Goal: Transaction & Acquisition: Purchase product/service

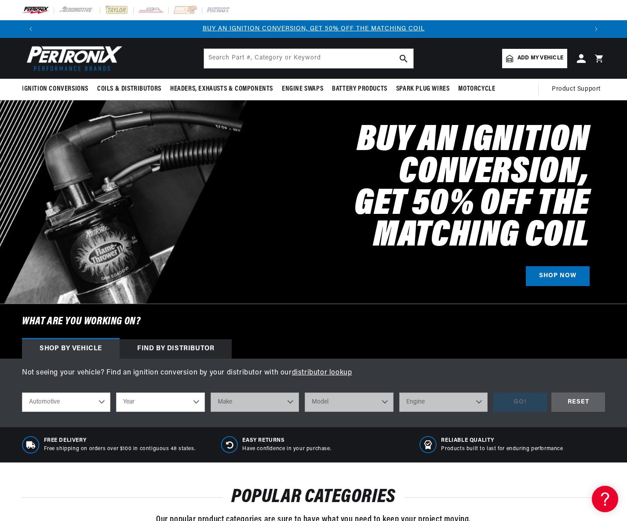
click at [198, 402] on select "Year 2022 2021 2020 2019 2018 2017 2016 2015 2014 2013 2012 2011 2010 2009 2008…" at bounding box center [160, 401] width 88 height 19
select select "1966"
click at [116, 392] on select "Year 2022 2021 2020 2019 2018 2017 2016 2015 2014 2013 2012 2011 2010 2009 2008…" at bounding box center [160, 401] width 88 height 19
select select "1966"
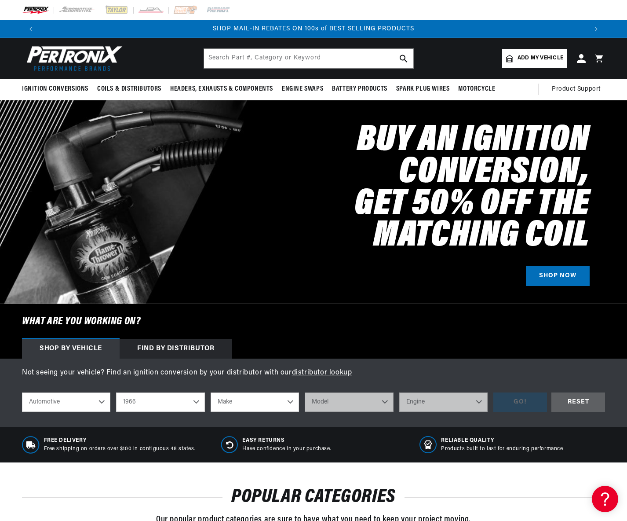
click at [291, 399] on select "Make Alfa Romeo American Motors Aston Martin Austin Austin Healey Avanti Bentle…" at bounding box center [255, 401] width 88 height 19
select select "Ford"
click at [211, 392] on select "Make Alfa Romeo American Motors Aston Martin Austin Austin Healey Avanti Bentle…" at bounding box center [255, 401] width 88 height 19
select select "Ford"
click at [365, 405] on select "Model Bronco Club Wagon Country Sedan Country Squire Custom Custom 500 Econolin…" at bounding box center [349, 401] width 88 height 19
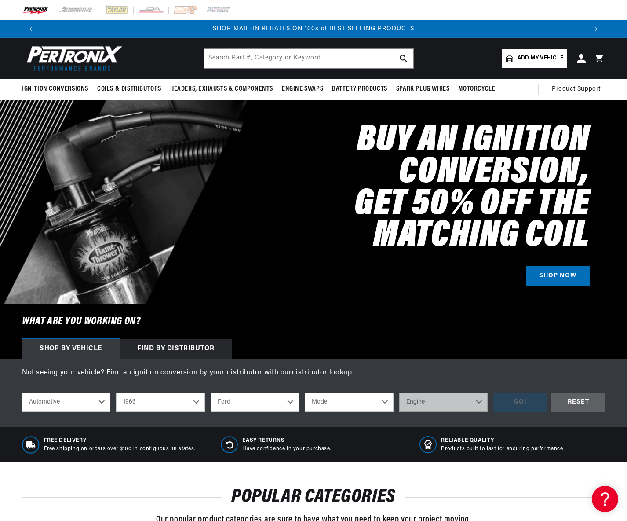
select select "Mustang"
click at [305, 392] on select "Model Bronco Club Wagon Country Sedan Country Squire Custom Custom 500 Econolin…" at bounding box center [349, 401] width 88 height 19
select select "Mustang"
click at [476, 403] on select "Engine 4.1L 4.3L 170cid / 2.8L 200cid / 3.3L 289cid / 4.7L 302cid / 5.0L 351W 3…" at bounding box center [443, 401] width 88 height 19
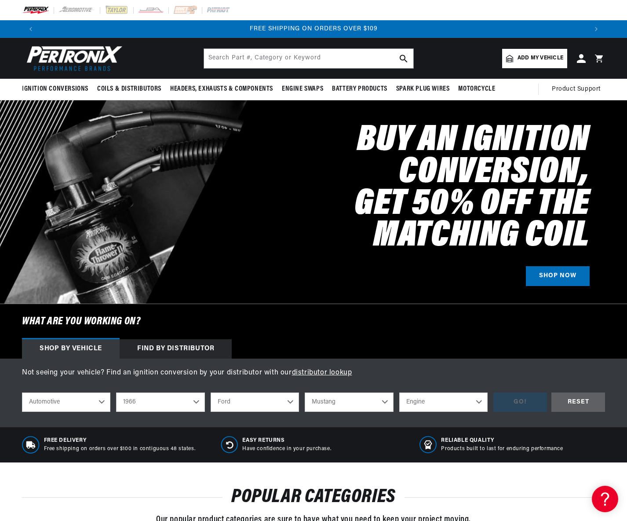
select select "302cid-5.0L"
click at [399, 392] on select "Engine 4.1L 4.3L 170cid / 2.8L 200cid / 3.3L 289cid / 4.7L 302cid / 5.0L 351W 3…" at bounding box center [443, 401] width 88 height 19
select select "302cid-5.0L"
click at [538, 400] on div "GO!" at bounding box center [521, 402] width 54 height 20
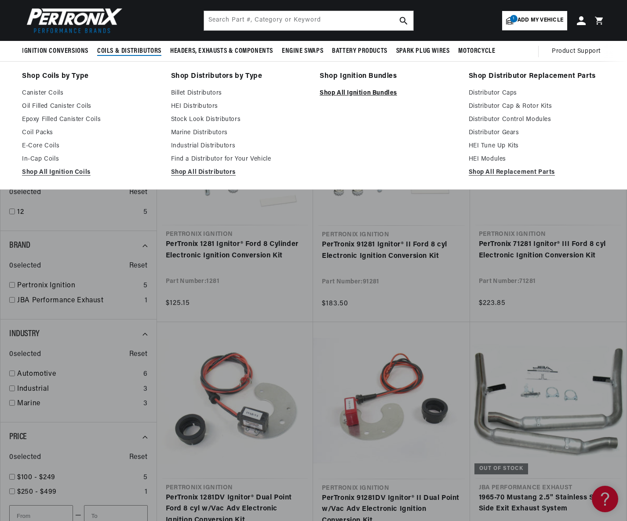
click at [349, 90] on link "Shop All Ignition Bundles" at bounding box center [388, 93] width 137 height 11
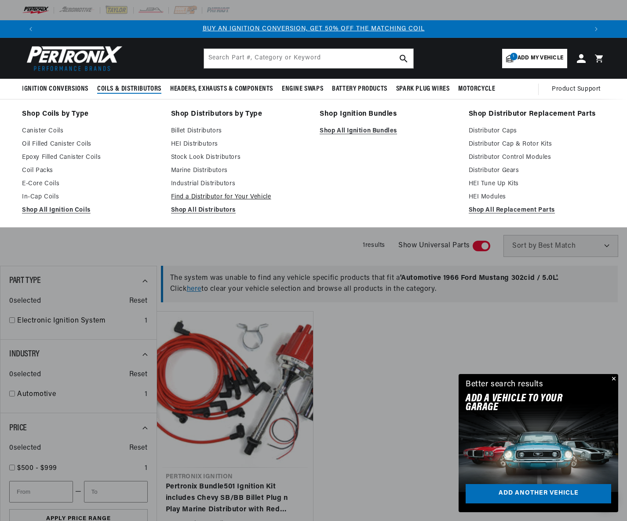
click at [222, 196] on link "Find a Distributor for Your Vehicle" at bounding box center [239, 197] width 137 height 11
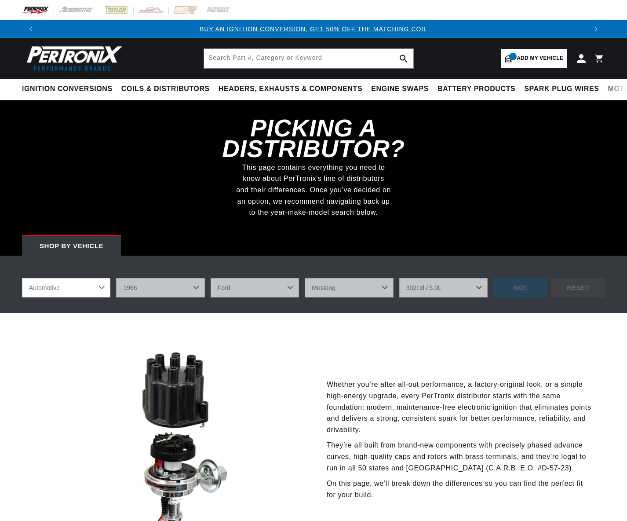
scroll to position [396, 0]
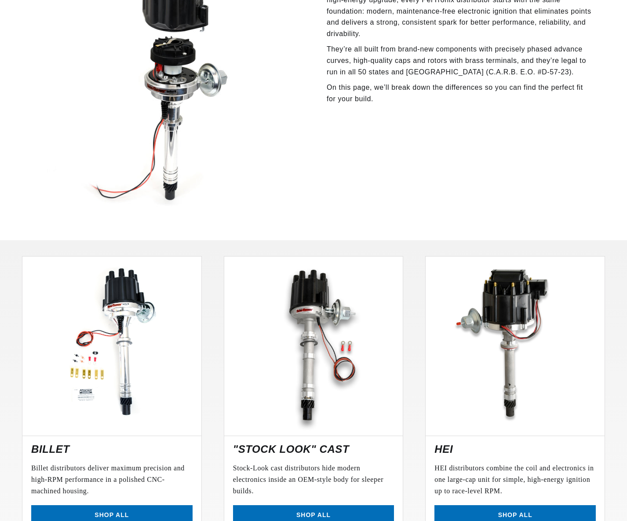
select select "1966"
select select "Ford"
select select "Mustang"
select select "302cid-5.0L"
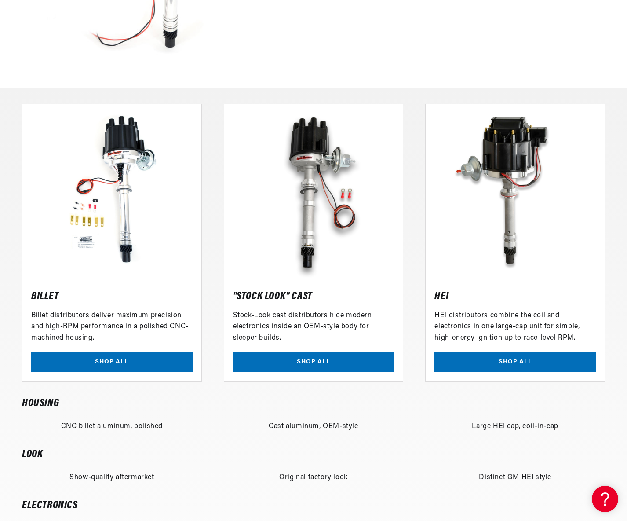
scroll to position [0, 548]
click at [301, 360] on link "SHOP ALL" at bounding box center [313, 362] width 161 height 20
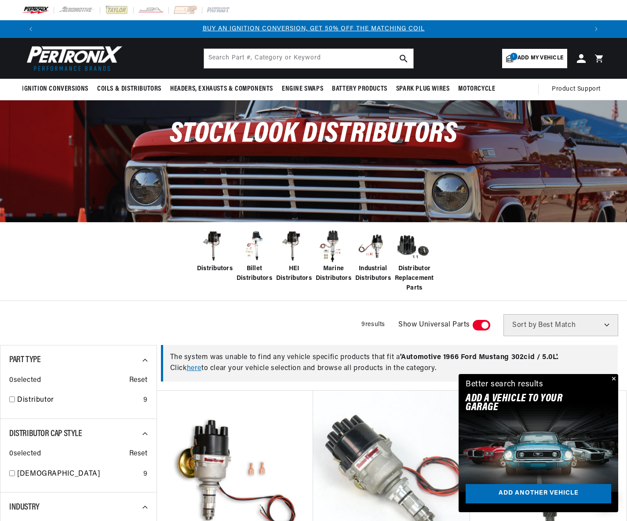
click at [613, 376] on button "Close" at bounding box center [613, 379] width 11 height 11
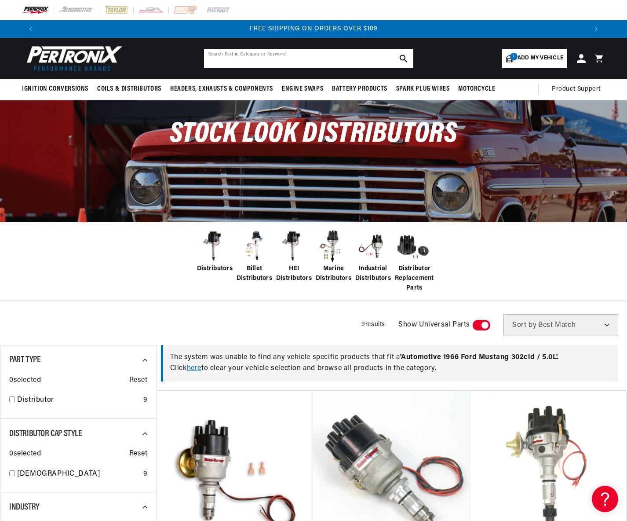
click at [281, 62] on input "text" at bounding box center [308, 58] width 209 height 19
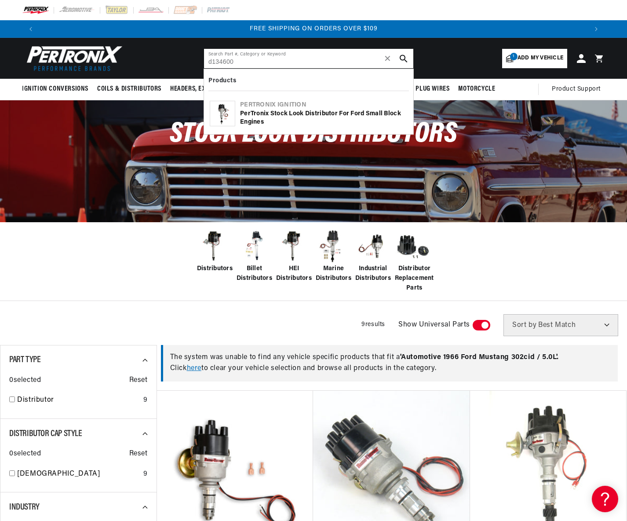
type input "d134600"
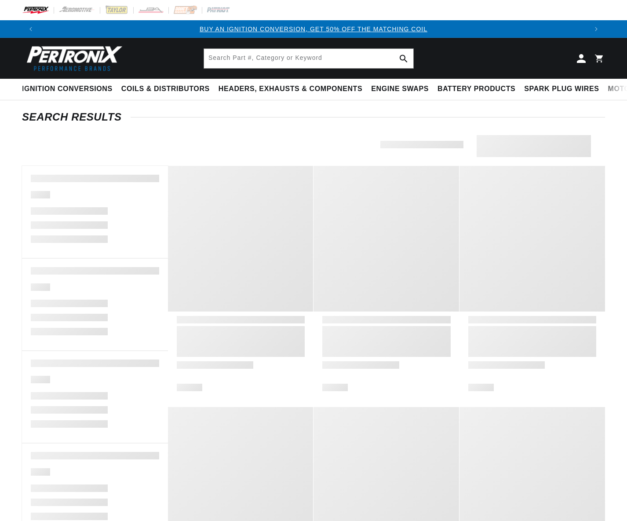
scroll to position [123, 0]
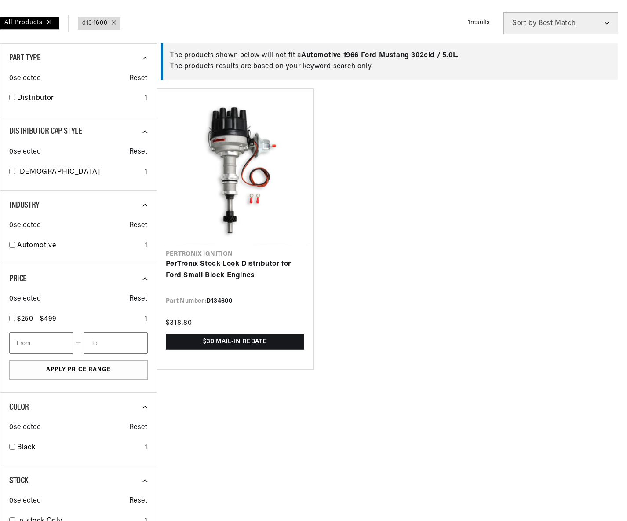
scroll to position [123, 0]
type input "d134600"
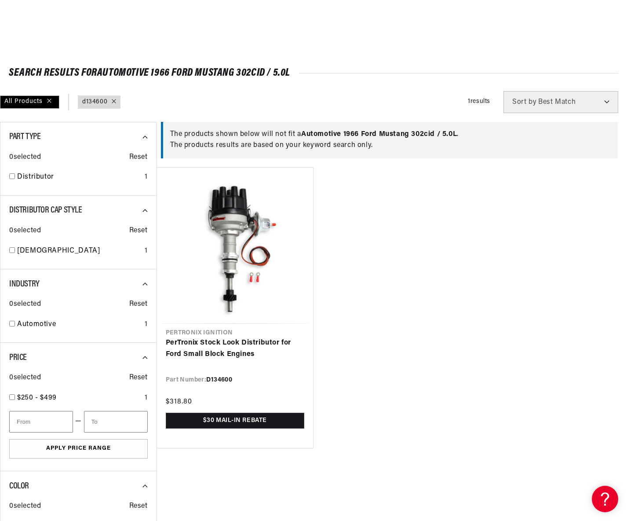
scroll to position [0, 548]
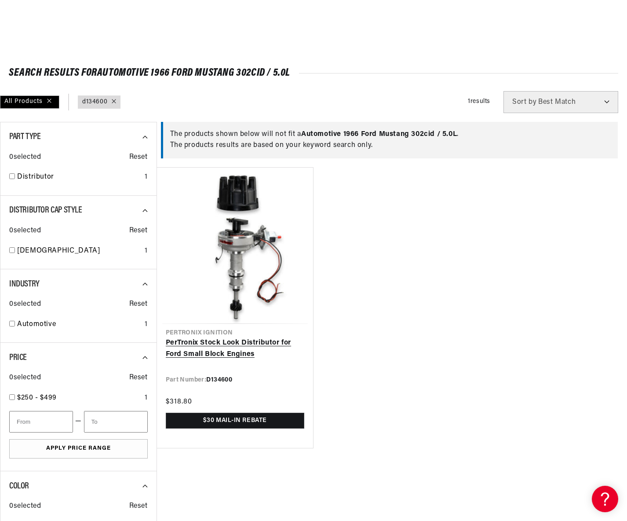
click at [234, 337] on link "PerTronix Stock Look Distributor for Ford Small Block Engines" at bounding box center [235, 348] width 139 height 22
